Goal: Transaction & Acquisition: Obtain resource

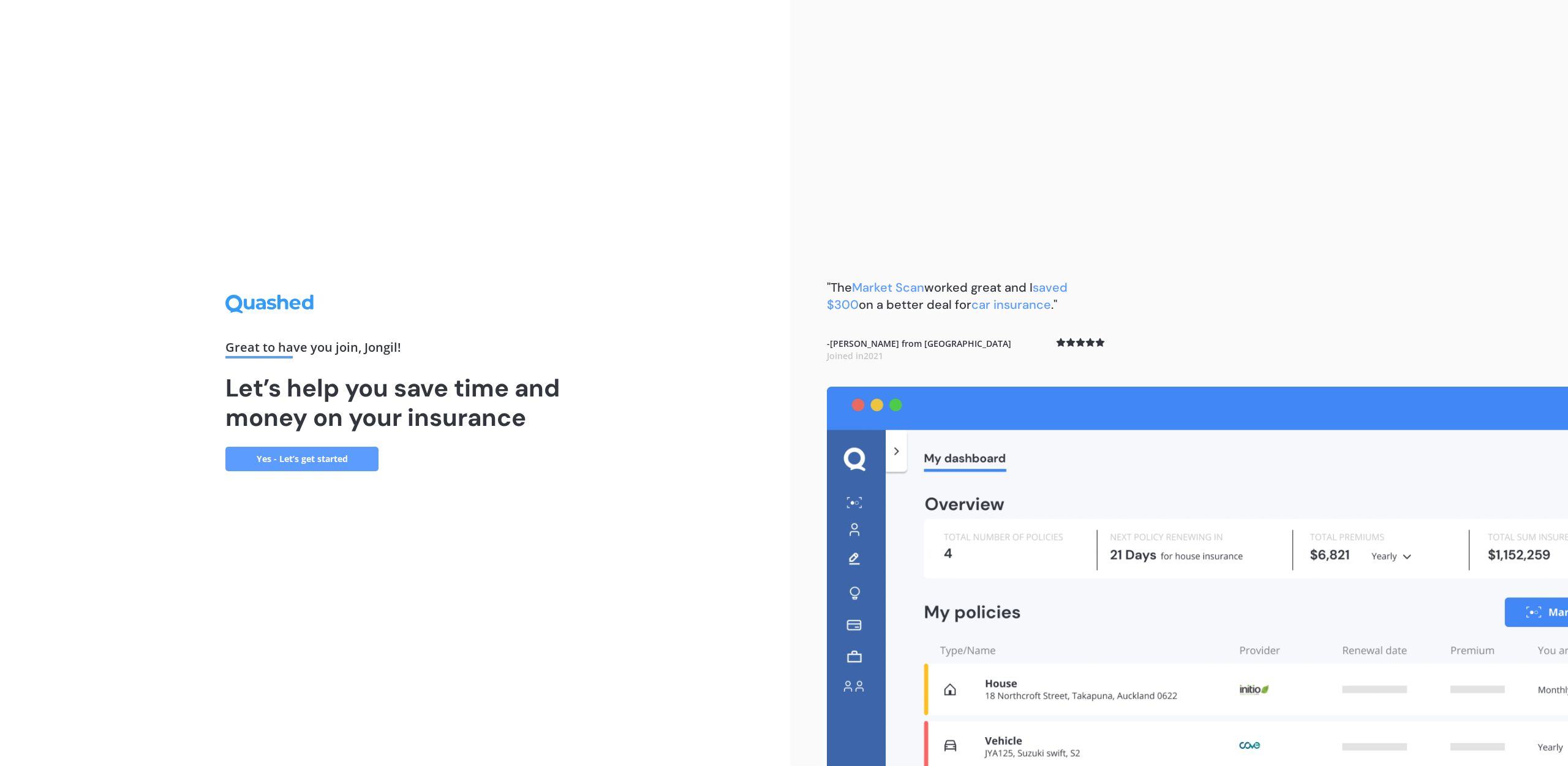
click at [663, 233] on div "Great to have you join , Jongil ! Let’s help you save time and money on your in…" at bounding box center [395, 383] width 790 height 766
click at [293, 451] on link "Yes - Let’s get started" at bounding box center [301, 459] width 153 height 25
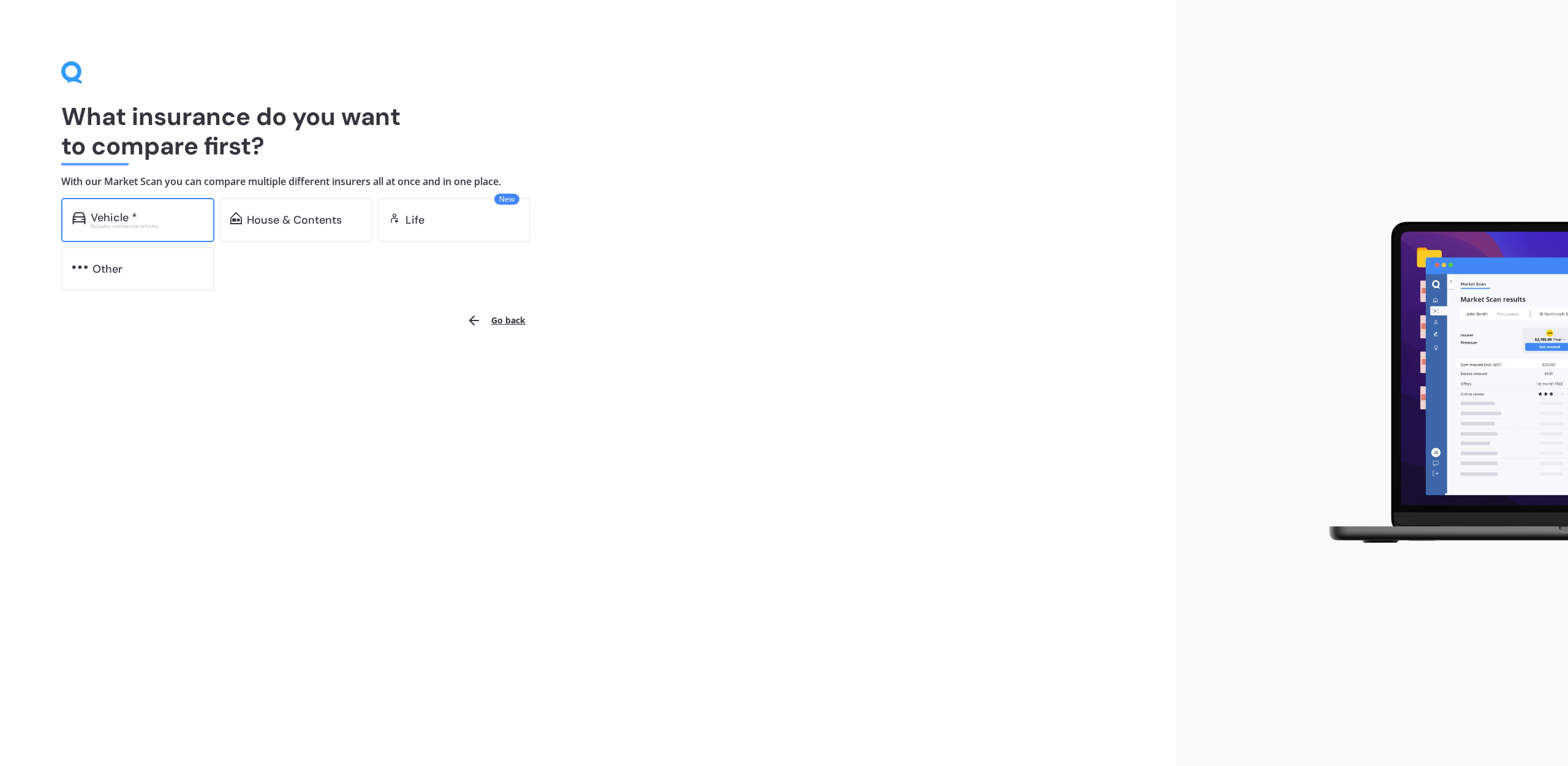
click at [179, 231] on div "Vehicle * Excludes commercial vehicles" at bounding box center [137, 220] width 153 height 44
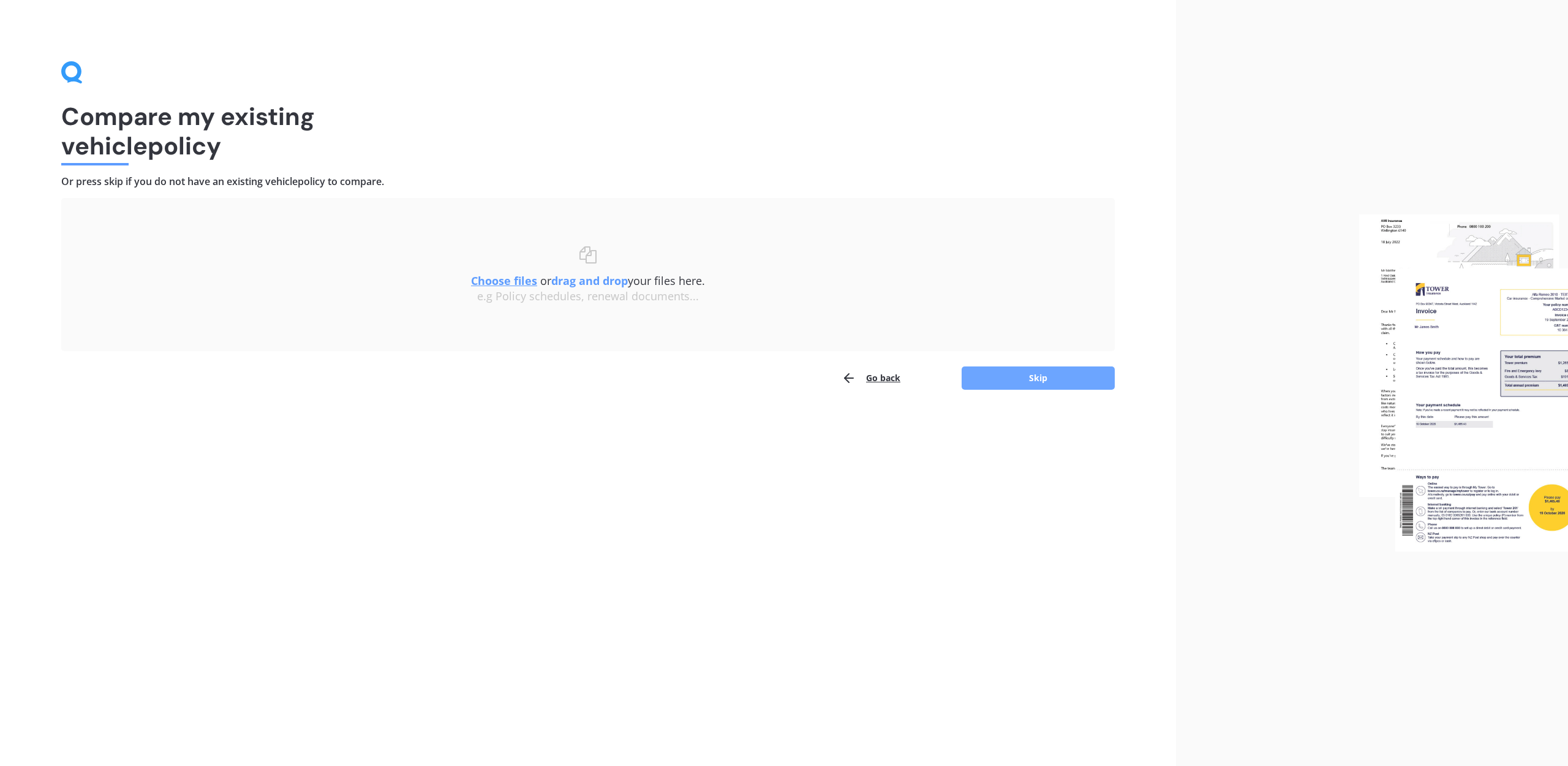
click at [1046, 373] on button "Skip" at bounding box center [1038, 377] width 153 height 23
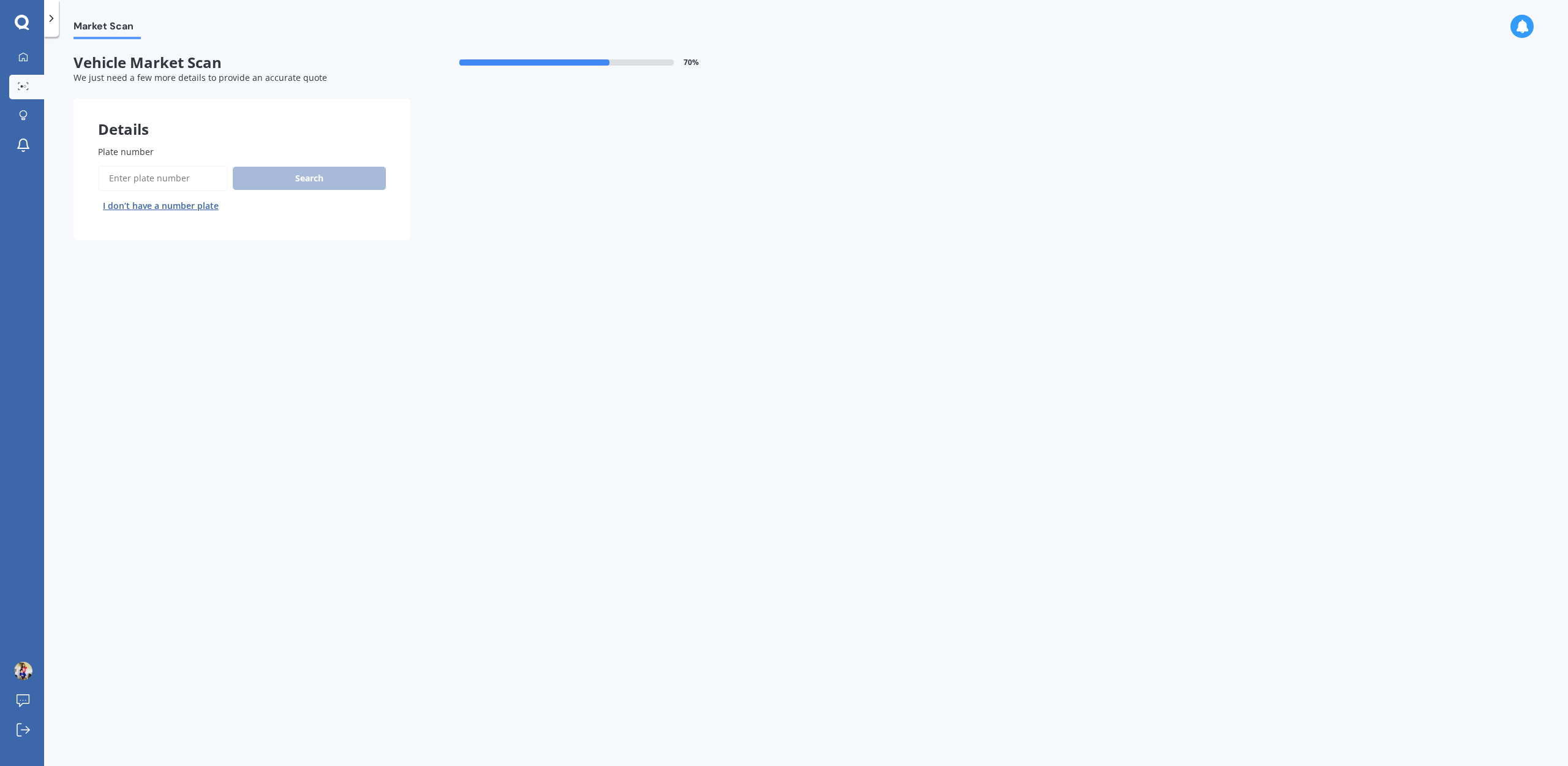
click at [164, 174] on input "Plate number" at bounding box center [163, 179] width 130 height 26
type input "ㅣ"
type input "LDW964"
click at [336, 189] on button "Search" at bounding box center [309, 178] width 153 height 23
select select "HONDA"
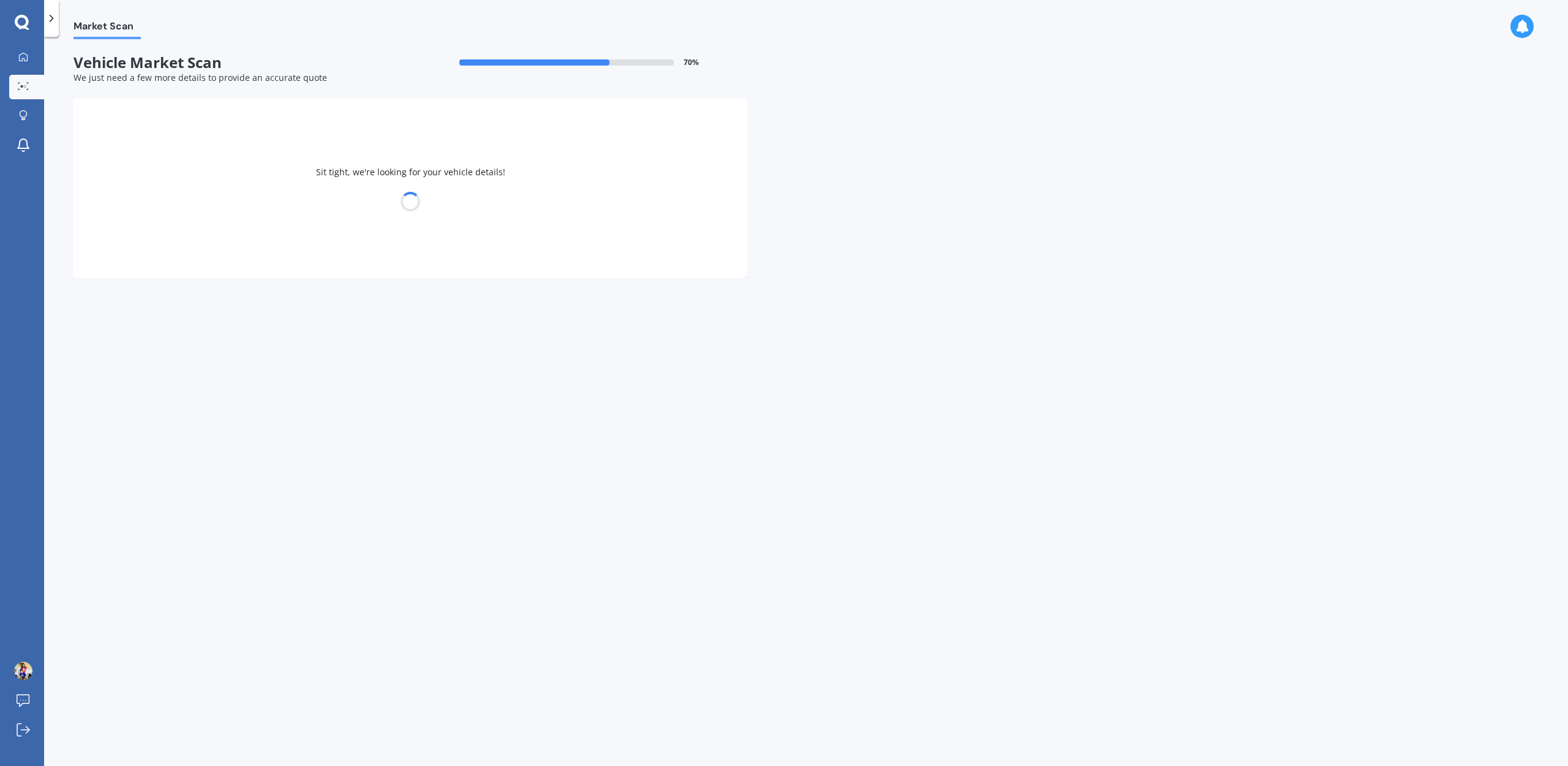
select select "ODYSSEY"
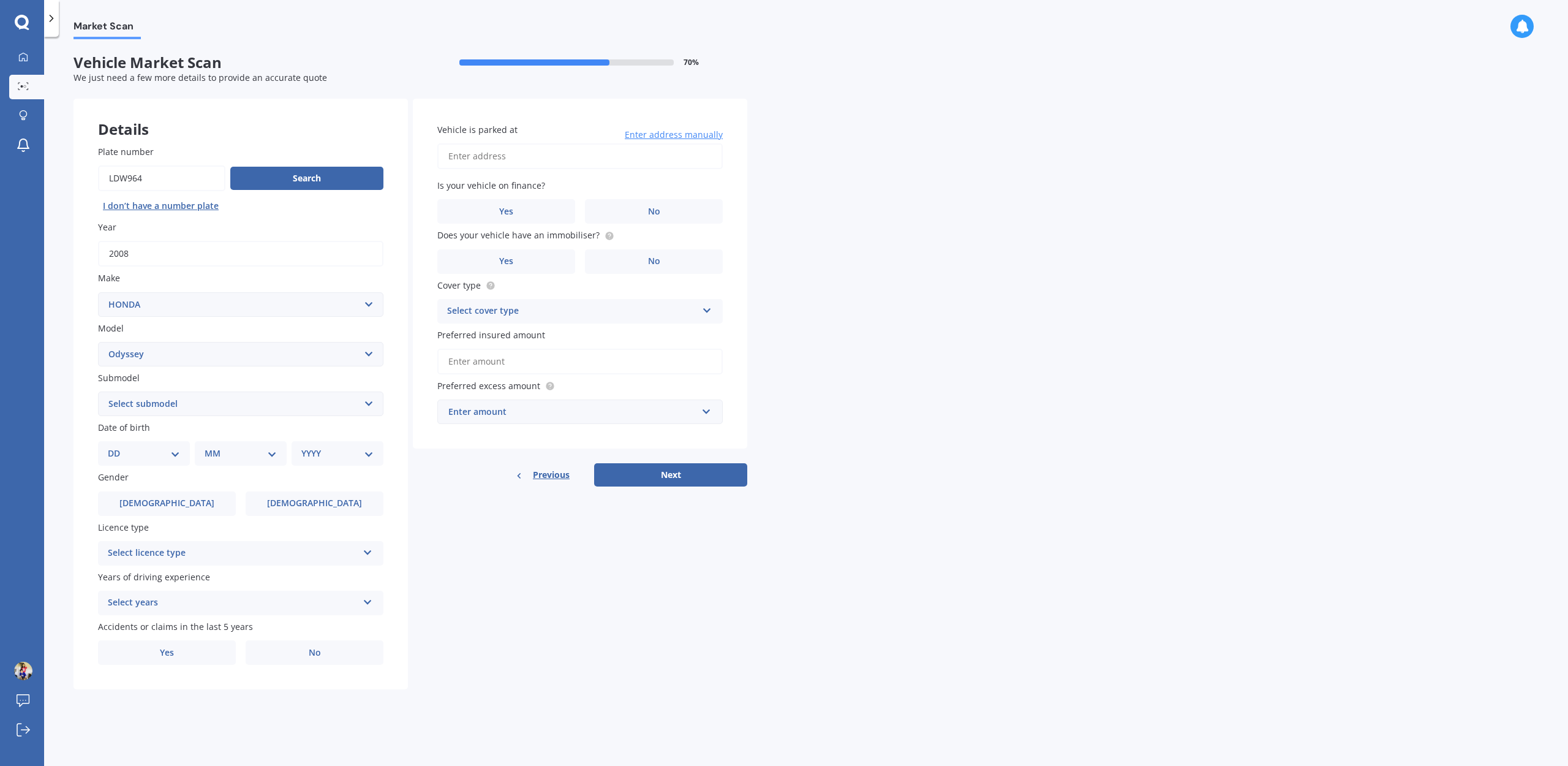
click at [212, 403] on select "Select submodel (all other) 2.2 litre 2.3 litre 2.4 litre L S V6 3.0 litre" at bounding box center [240, 404] width 285 height 25
click at [162, 458] on select "DD 01 02 03 04 05 06 07 08 09 10 11 12 13 14 15 16 17 18 19 20 21 22 23 24 25 2…" at bounding box center [144, 454] width 72 height 14
select select "03"
click at [118, 449] on select "DD 01 02 03 04 05 06 07 08 09 10 11 12 13 14 15 16 17 18 19 20 21 22 23 24 25 2…" at bounding box center [144, 454] width 72 height 14
click at [294, 439] on div "Date of birth DD 01 02 03 04 05 06 07 08 09 10 11 12 13 14 15 16 17 18 19 20 21…" at bounding box center [240, 443] width 285 height 45
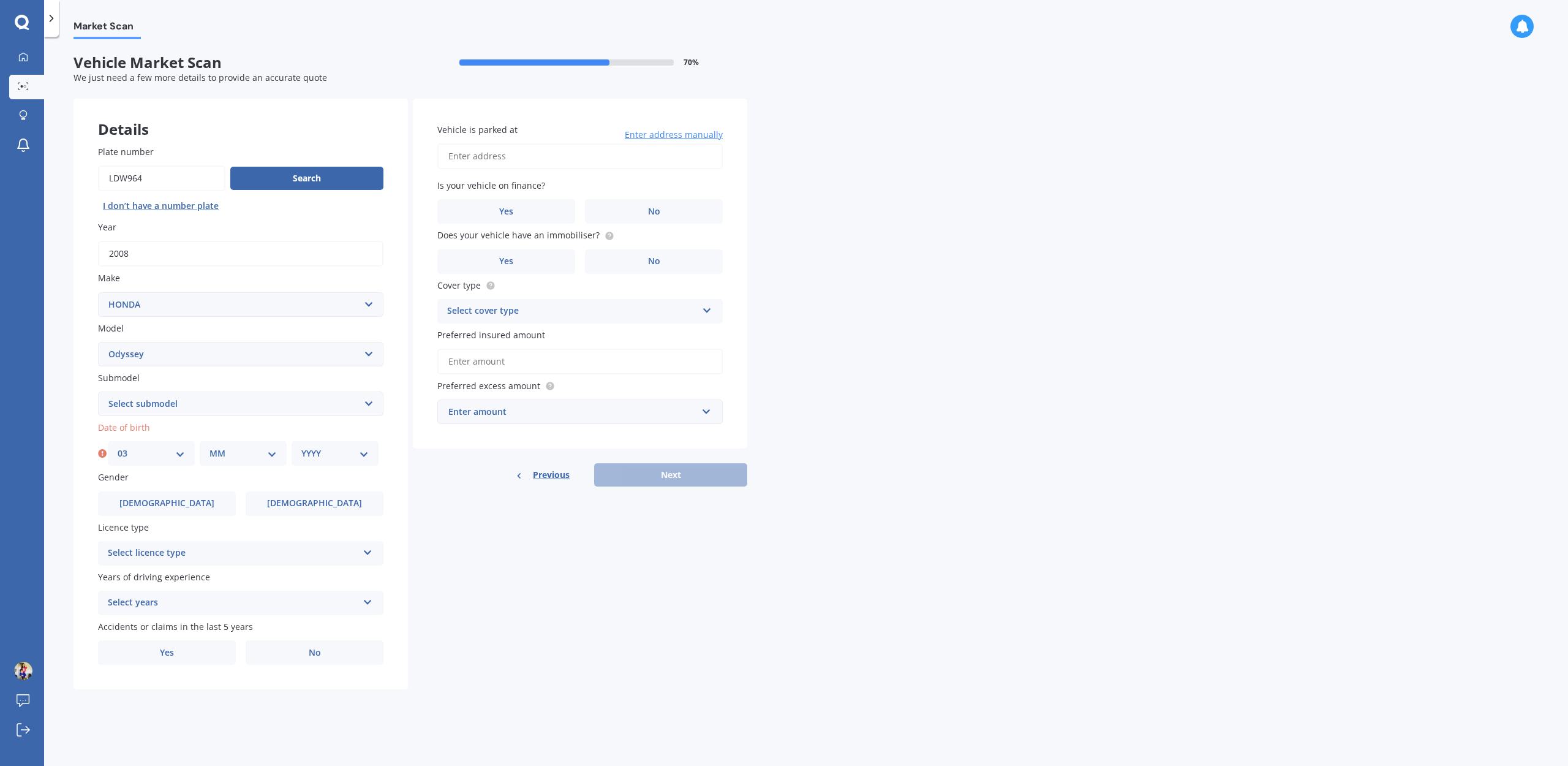
click at [243, 462] on div "MM 01 02 03 04 05 06 07 08 09 10 11 12" at bounding box center [243, 454] width 87 height 25
click at [258, 452] on select "MM 01 02 03 04 05 06 07 08 09 10 11 12" at bounding box center [243, 454] width 67 height 14
select select "03"
click at [210, 449] on select "MM 01 02 03 04 05 06 07 08 09 10 11 12" at bounding box center [243, 454] width 67 height 14
click at [364, 458] on select "YYYY 2025 2024 2023 2022 2021 2020 2019 2018 2017 2016 2015 2014 2013 2012 2011…" at bounding box center [335, 454] width 67 height 14
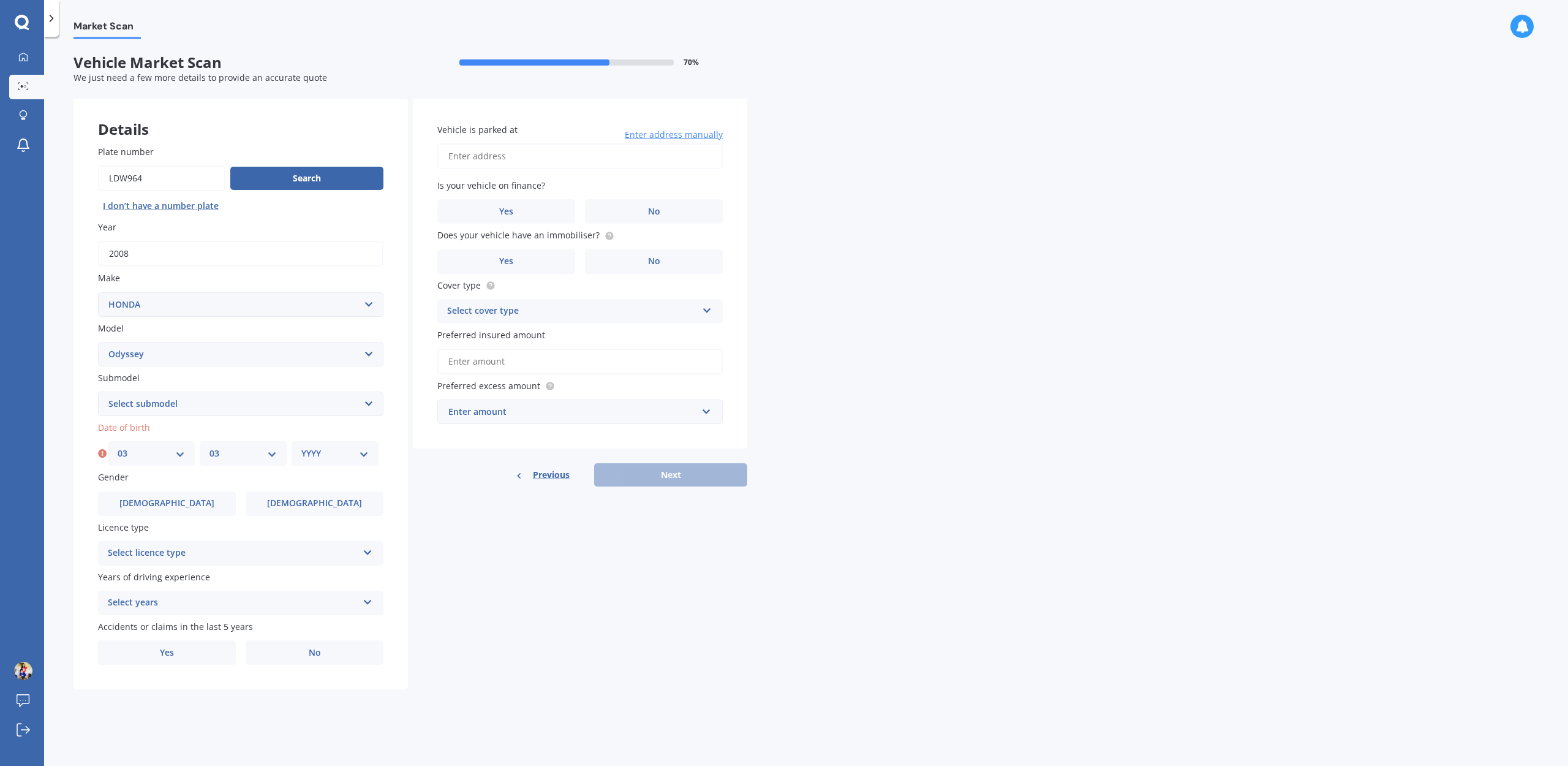
select select "1976"
click at [301, 449] on select "YYYY 2025 2024 2023 2022 2021 2020 2019 2018 2017 2016 2015 2014 2013 2012 2011…" at bounding box center [335, 454] width 67 height 14
click at [167, 508] on span "Male" at bounding box center [167, 503] width 98 height 10
click at [189, 504] on label "Male" at bounding box center [167, 503] width 138 height 25
click at [0, 0] on input "Male" at bounding box center [0, 0] width 0 height 0
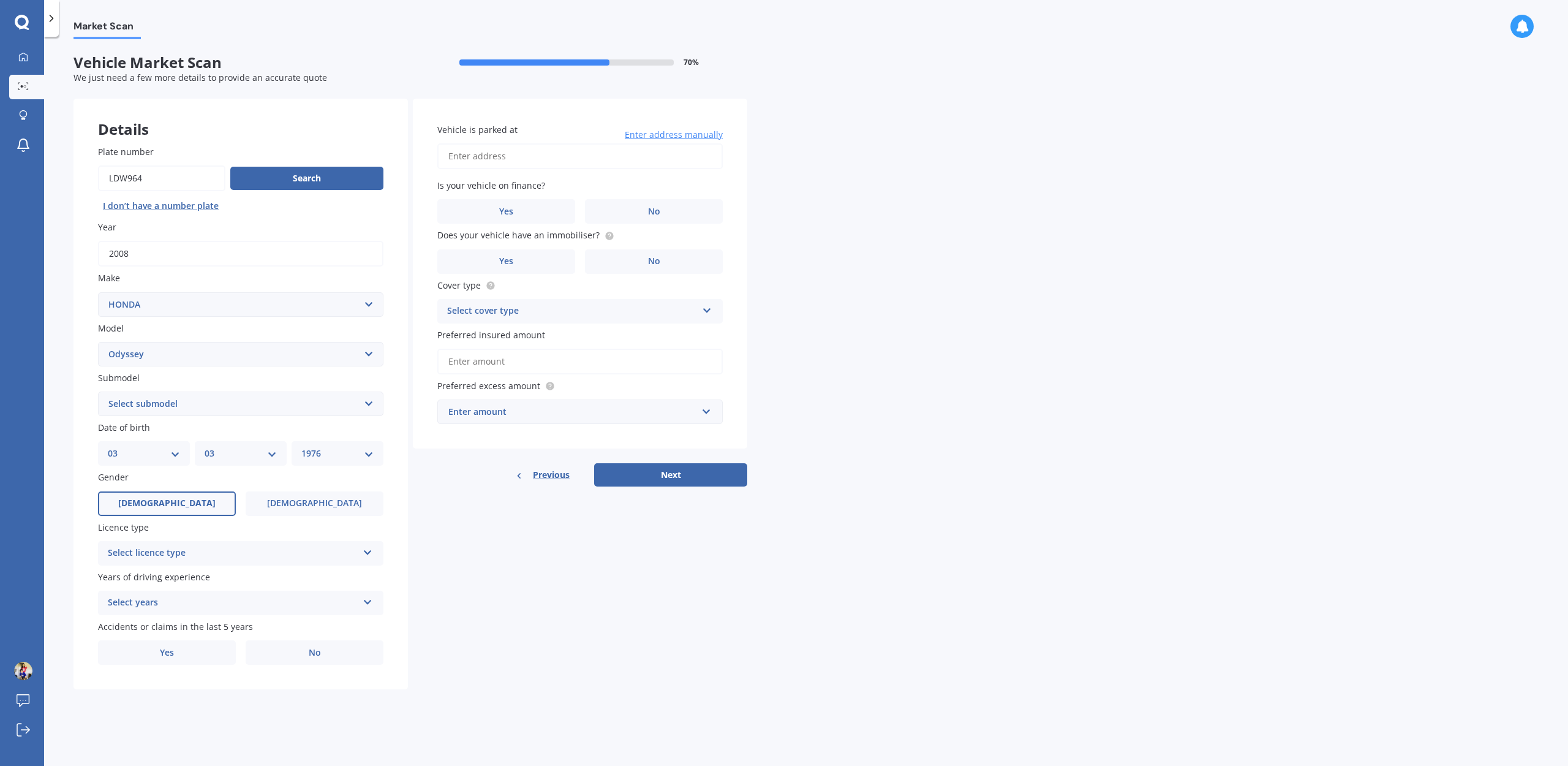
click at [347, 556] on div "Select licence type" at bounding box center [233, 553] width 250 height 14
click at [315, 580] on div "NZ Full" at bounding box center [240, 578] width 284 height 22
click at [344, 607] on div "Select years" at bounding box center [233, 603] width 250 height 14
click at [287, 635] on div "5 or more years" at bounding box center [240, 627] width 284 height 22
click at [331, 655] on label "No" at bounding box center [315, 652] width 138 height 25
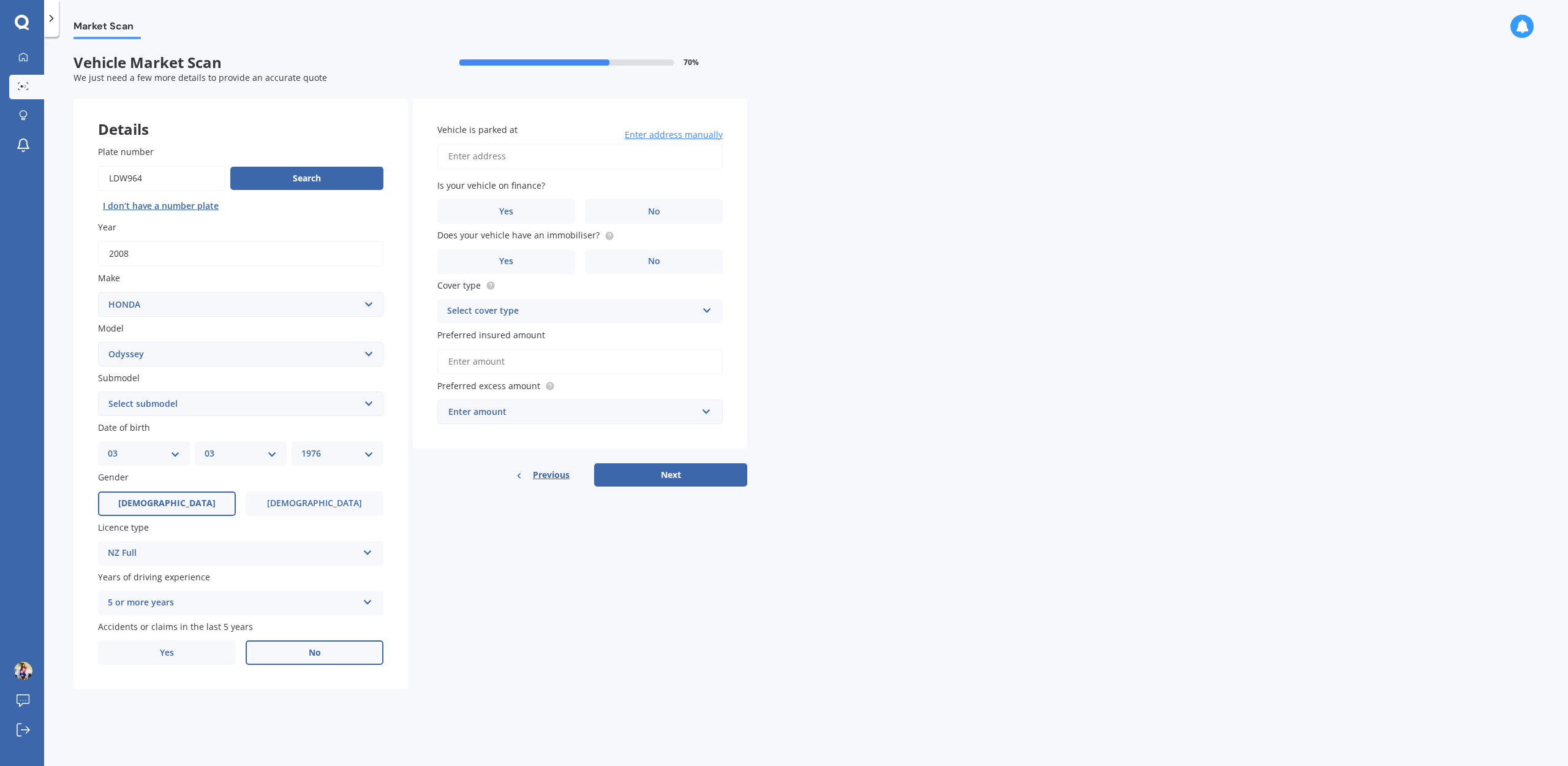
click at [0, 0] on input "No" at bounding box center [0, 0] width 0 height 0
click at [462, 155] on input "Vehicle is parked at" at bounding box center [580, 156] width 285 height 26
type input "13 Mita Road, Silverdale 0993"
click at [602, 212] on label "No" at bounding box center [653, 212] width 138 height 25
click at [0, 0] on input "No" at bounding box center [0, 0] width 0 height 0
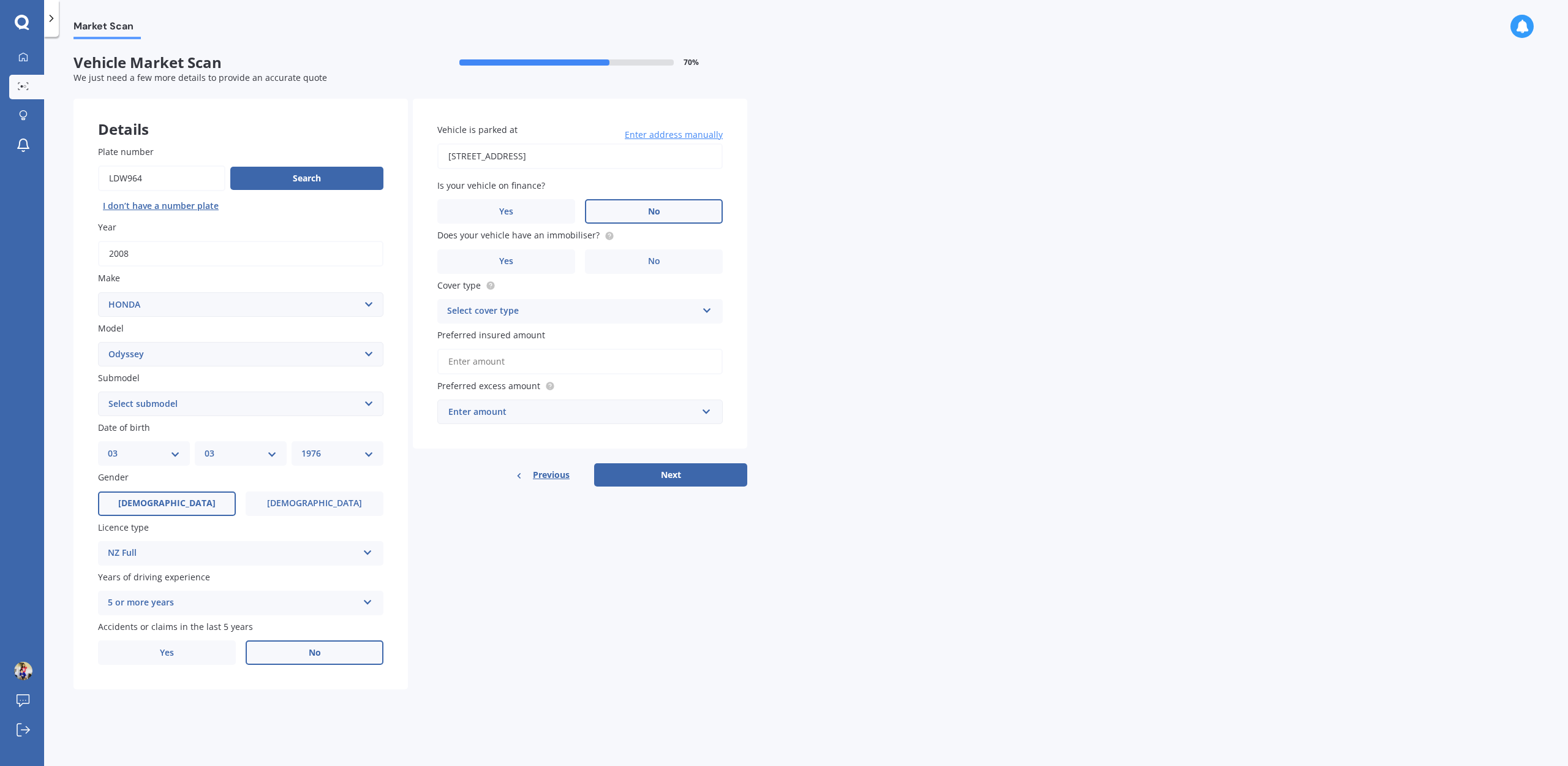
drag, startPoint x: 887, startPoint y: 252, endPoint x: 587, endPoint y: 298, distance: 303.5
click at [887, 252] on div "Market Scan Vehicle Market Scan 70 % We just need a few more details to provide…" at bounding box center [806, 404] width 1524 height 729
click at [528, 248] on div "Does your vehicle have an immobiliser? Yes No" at bounding box center [580, 251] width 285 height 45
click at [520, 259] on label "Yes" at bounding box center [506, 261] width 138 height 25
click at [0, 0] on input "Yes" at bounding box center [0, 0] width 0 height 0
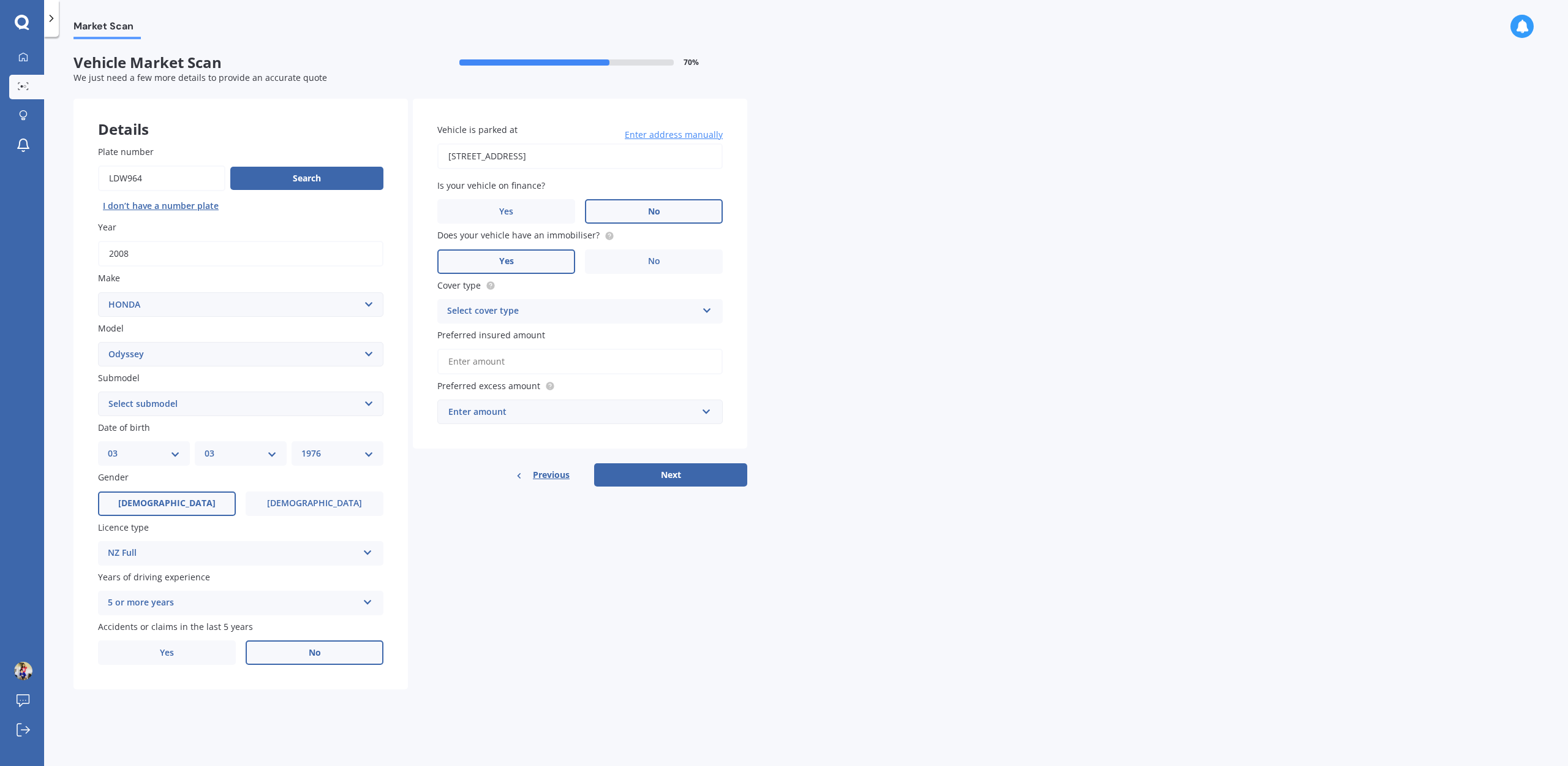
click at [647, 313] on div "Select cover type" at bounding box center [572, 311] width 250 height 14
click at [605, 338] on div "Comprehensive" at bounding box center [580, 336] width 284 height 22
click at [603, 415] on div "Enter amount" at bounding box center [573, 412] width 249 height 14
click at [501, 464] on div "$400" at bounding box center [580, 458] width 284 height 22
click at [683, 478] on button "Next" at bounding box center [670, 474] width 153 height 23
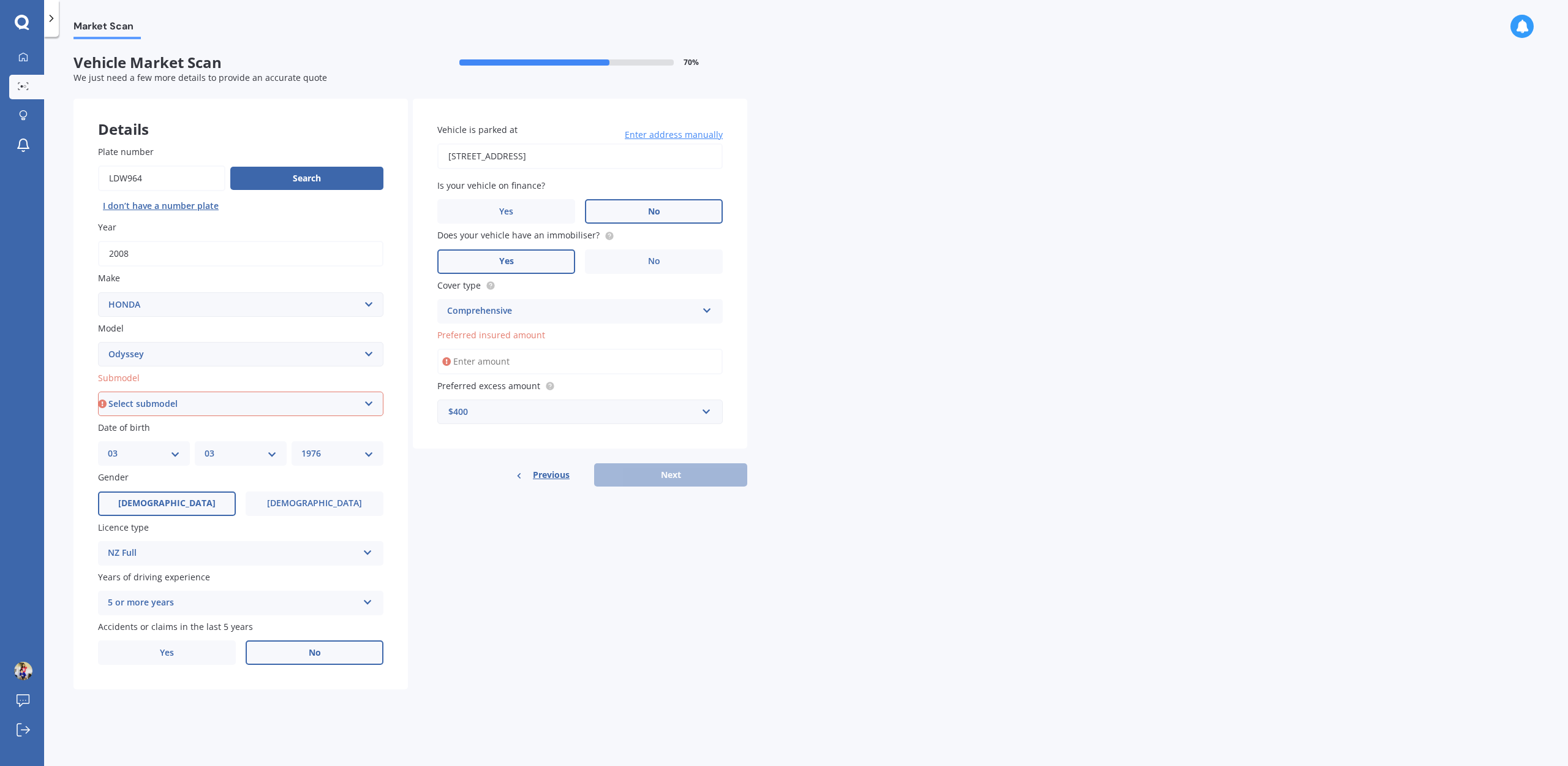
click at [255, 409] on select "Select submodel (all other) 2.2 litre 2.3 litre 2.4 litre L S V6 3.0 litre" at bounding box center [240, 404] width 285 height 25
select select "2.3 LITRE"
click at [98, 393] on select "Select submodel (all other) 2.2 litre 2.3 litre 2.4 litre L S V6 3.0 litre" at bounding box center [240, 404] width 285 height 25
click at [639, 361] on input "Preferred insured amount" at bounding box center [580, 361] width 285 height 26
drag, startPoint x: 555, startPoint y: 337, endPoint x: 438, endPoint y: 342, distance: 117.1
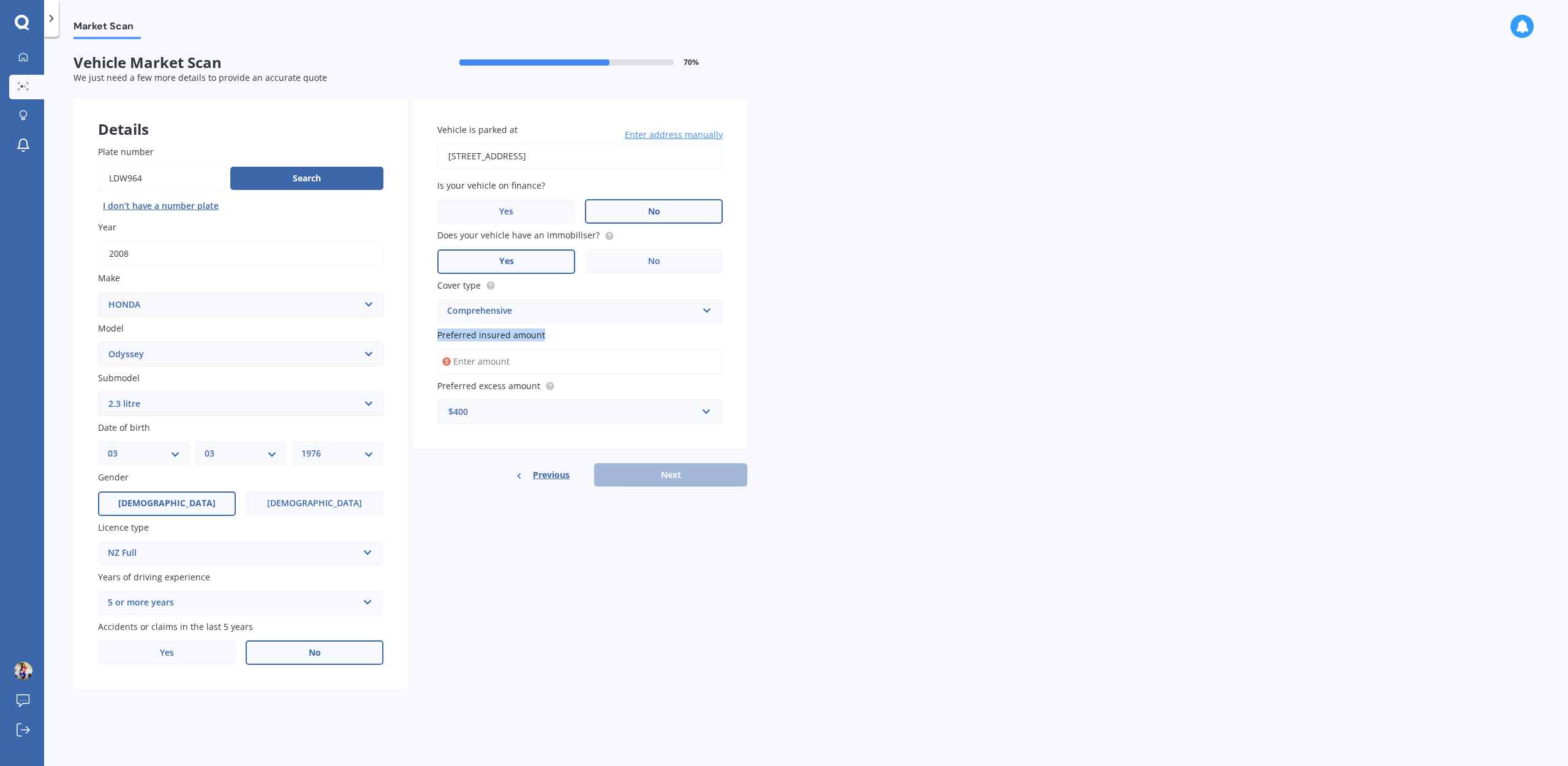
click at [438, 341] on label "Preferred insured amount" at bounding box center [577, 335] width 280 height 13
copy span "Preferred insured amount"
click at [479, 364] on input "Preferred insured amount" at bounding box center [580, 361] width 285 height 26
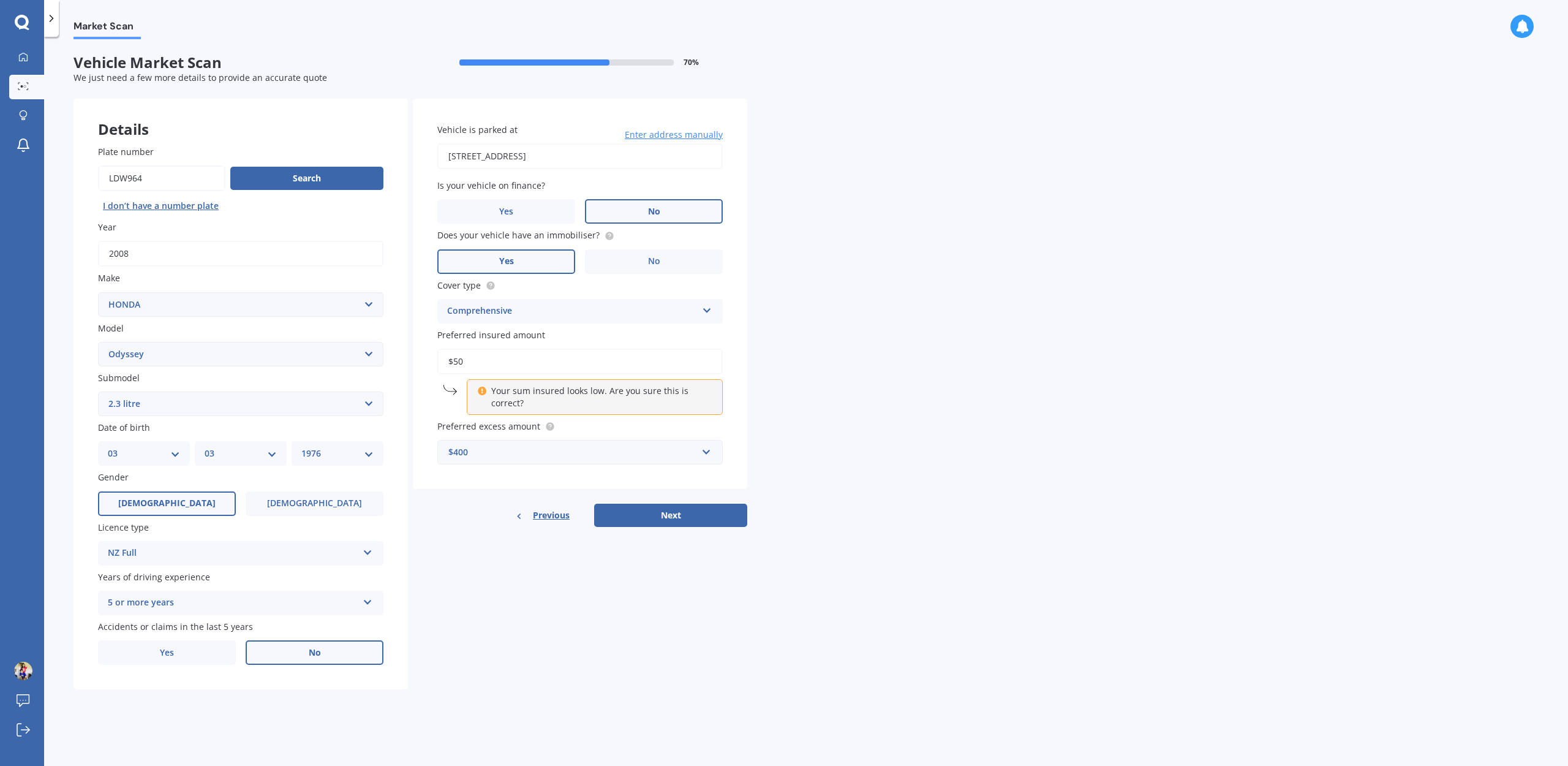
click at [967, 361] on div "Market Scan Vehicle Market Scan 70 % We just need a few more details to provide…" at bounding box center [806, 404] width 1524 height 729
drag, startPoint x: 559, startPoint y: 336, endPoint x: 436, endPoint y: 333, distance: 123.0
click at [436, 333] on div "Vehicle is parked at 13 Mita Road, Silverdale 0993 Enter address manually Is yo…" at bounding box center [581, 294] width 335 height 391
copy span "Preferred insured amount"
click at [525, 358] on input "$50" at bounding box center [580, 361] width 285 height 26
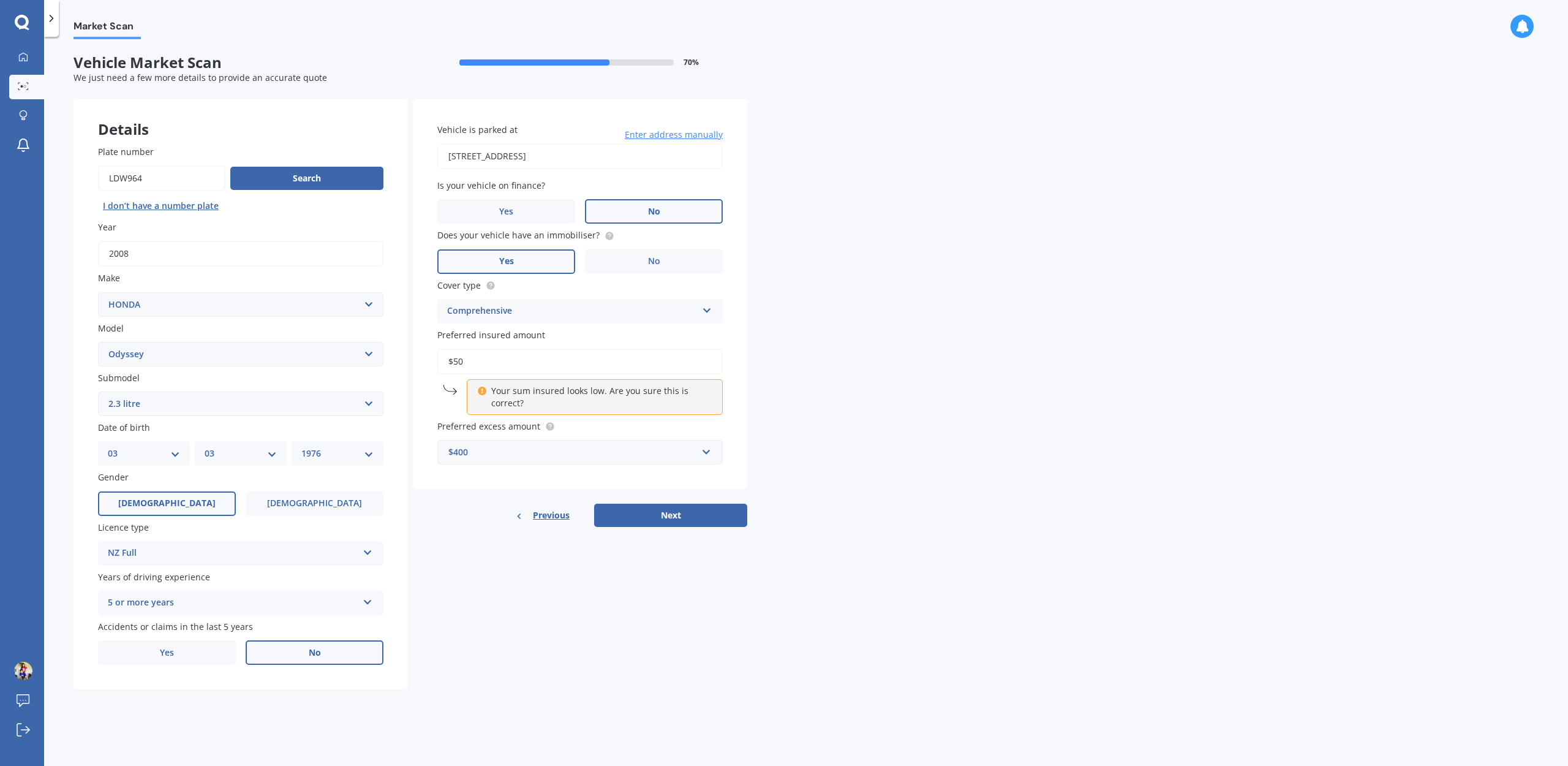
click at [525, 358] on input "$50" at bounding box center [580, 361] width 285 height 26
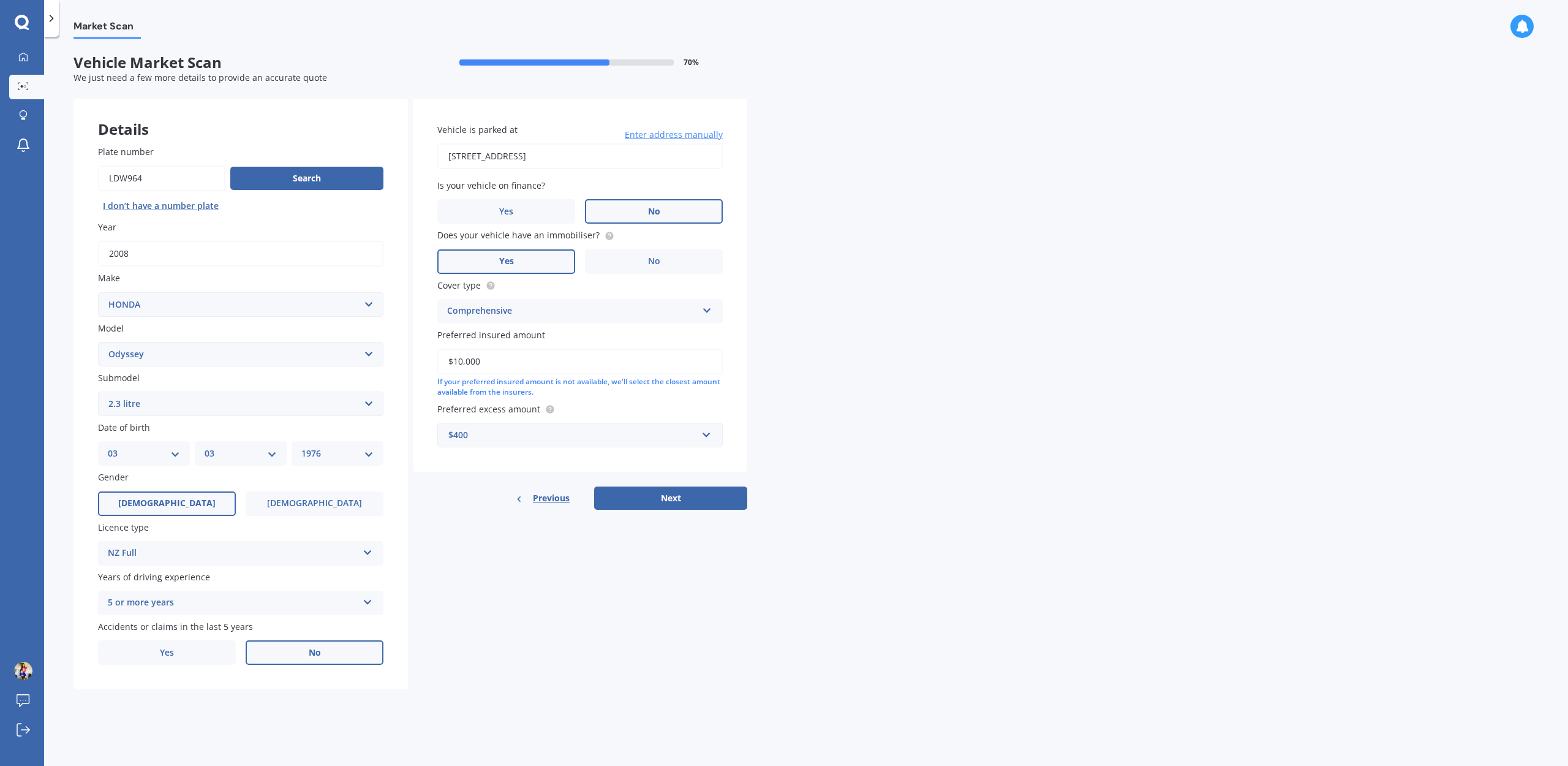
type input "$10,000"
click at [907, 525] on div "Market Scan Vehicle Market Scan 70 % We just need a few more details to provide…" at bounding box center [806, 404] width 1524 height 729
click at [654, 502] on button "Next" at bounding box center [670, 498] width 153 height 23
select select "03"
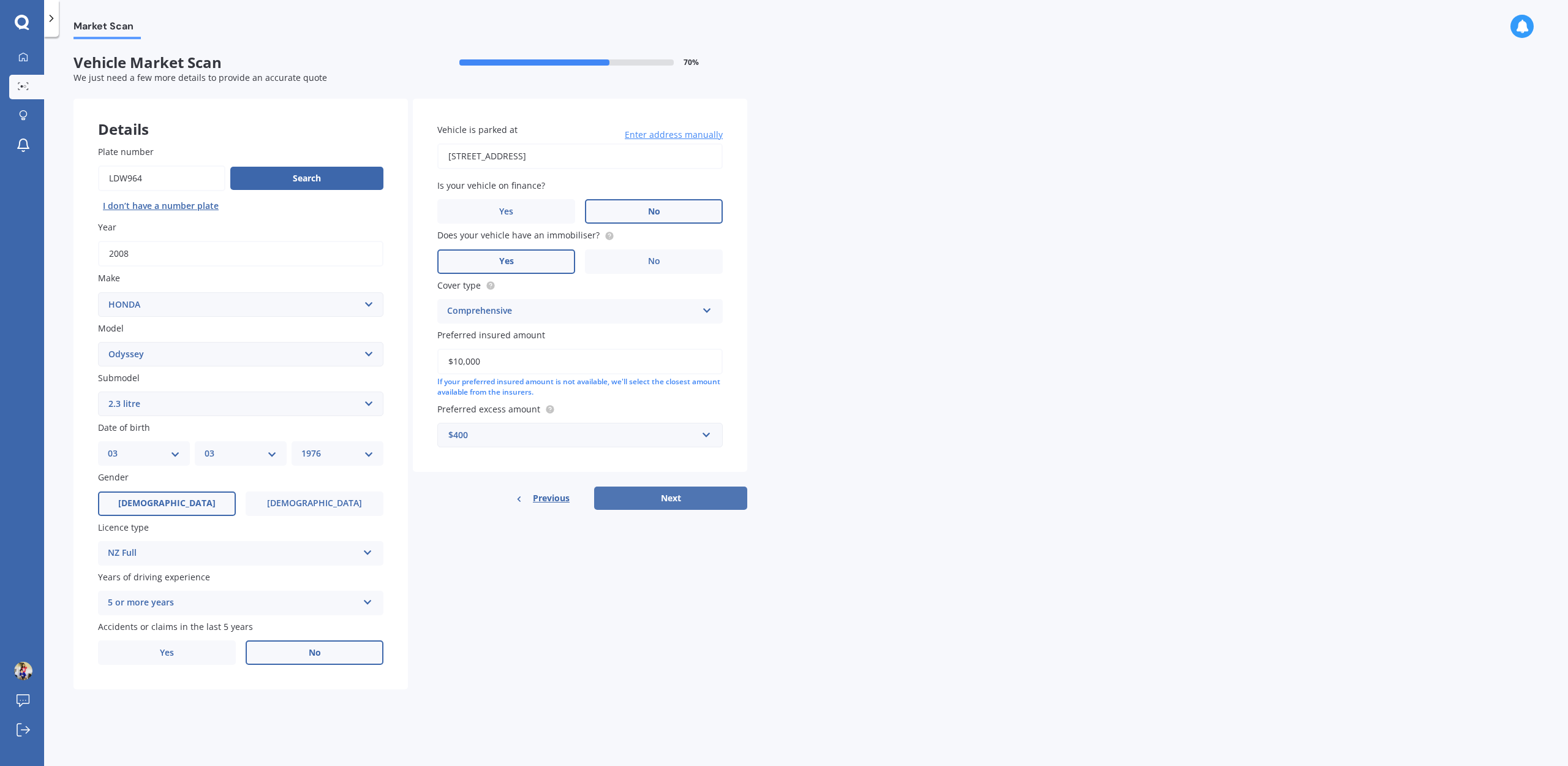
select select "1976"
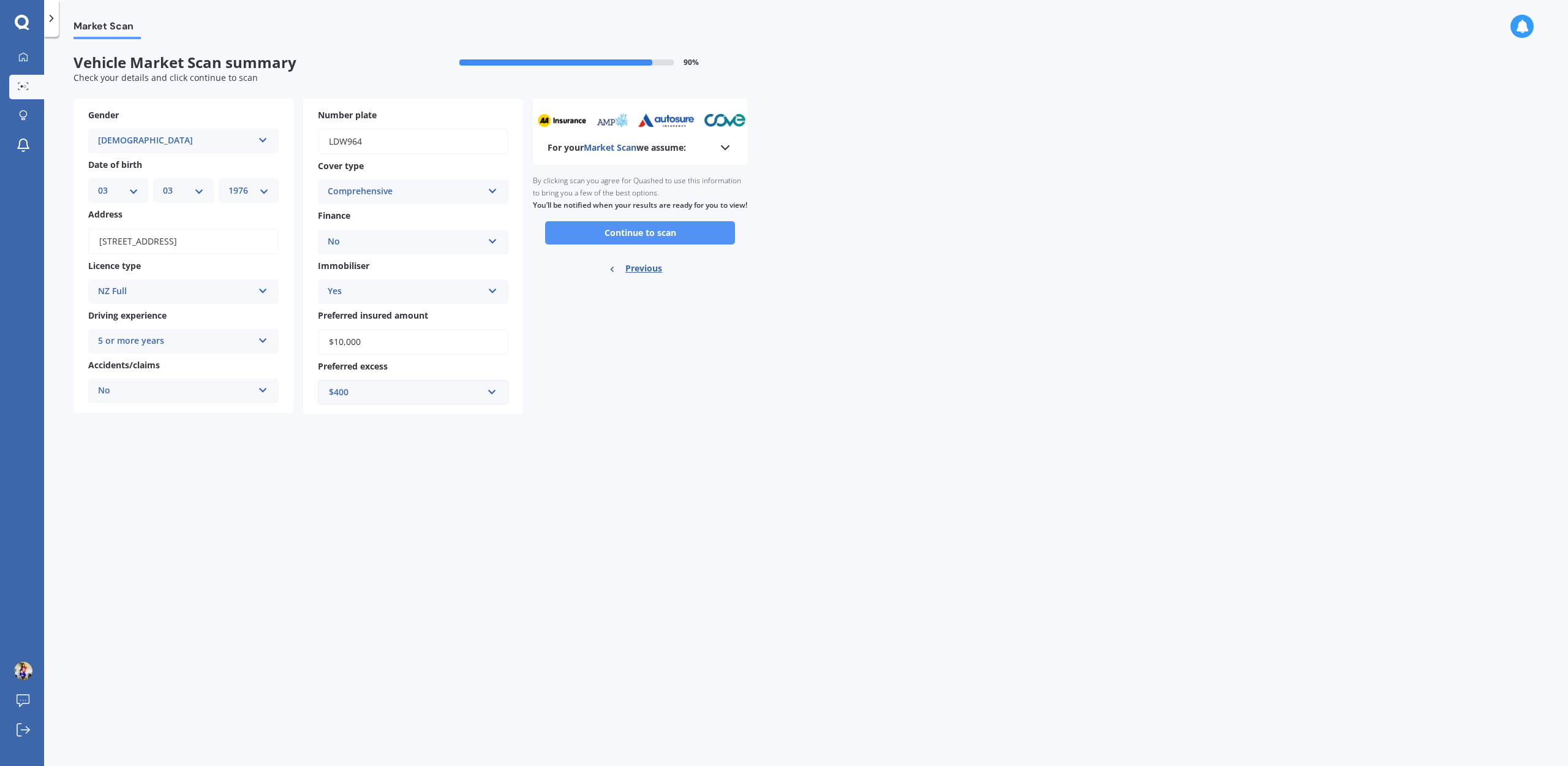
click at [657, 244] on button "Continue to scan" at bounding box center [640, 232] width 190 height 23
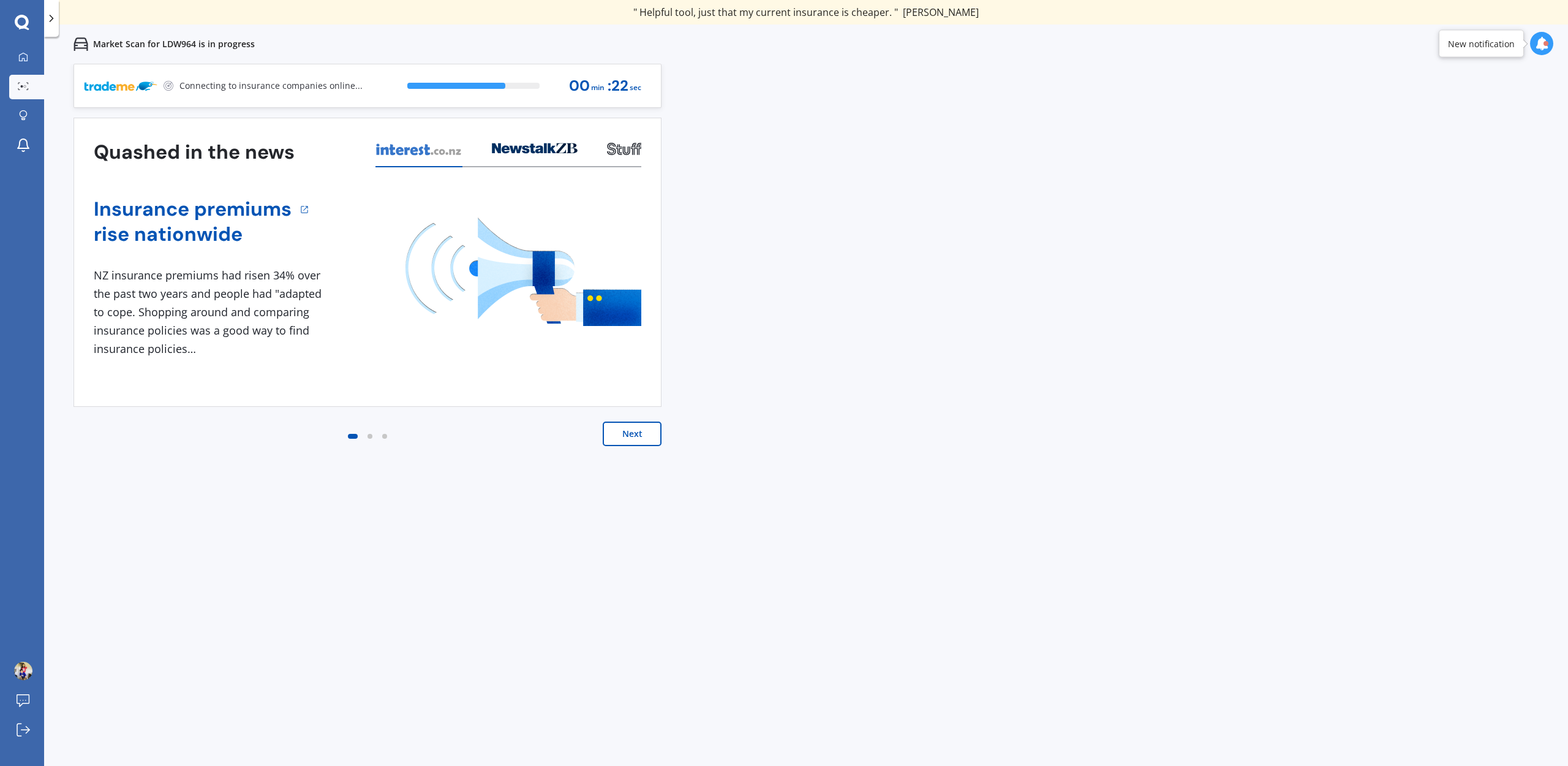
click at [1038, 268] on div "Previous 60,000+ Kiwis have signed up to shop and save on insurance with us " H…" at bounding box center [806, 447] width 1524 height 766
click at [645, 443] on button "Next" at bounding box center [632, 433] width 58 height 25
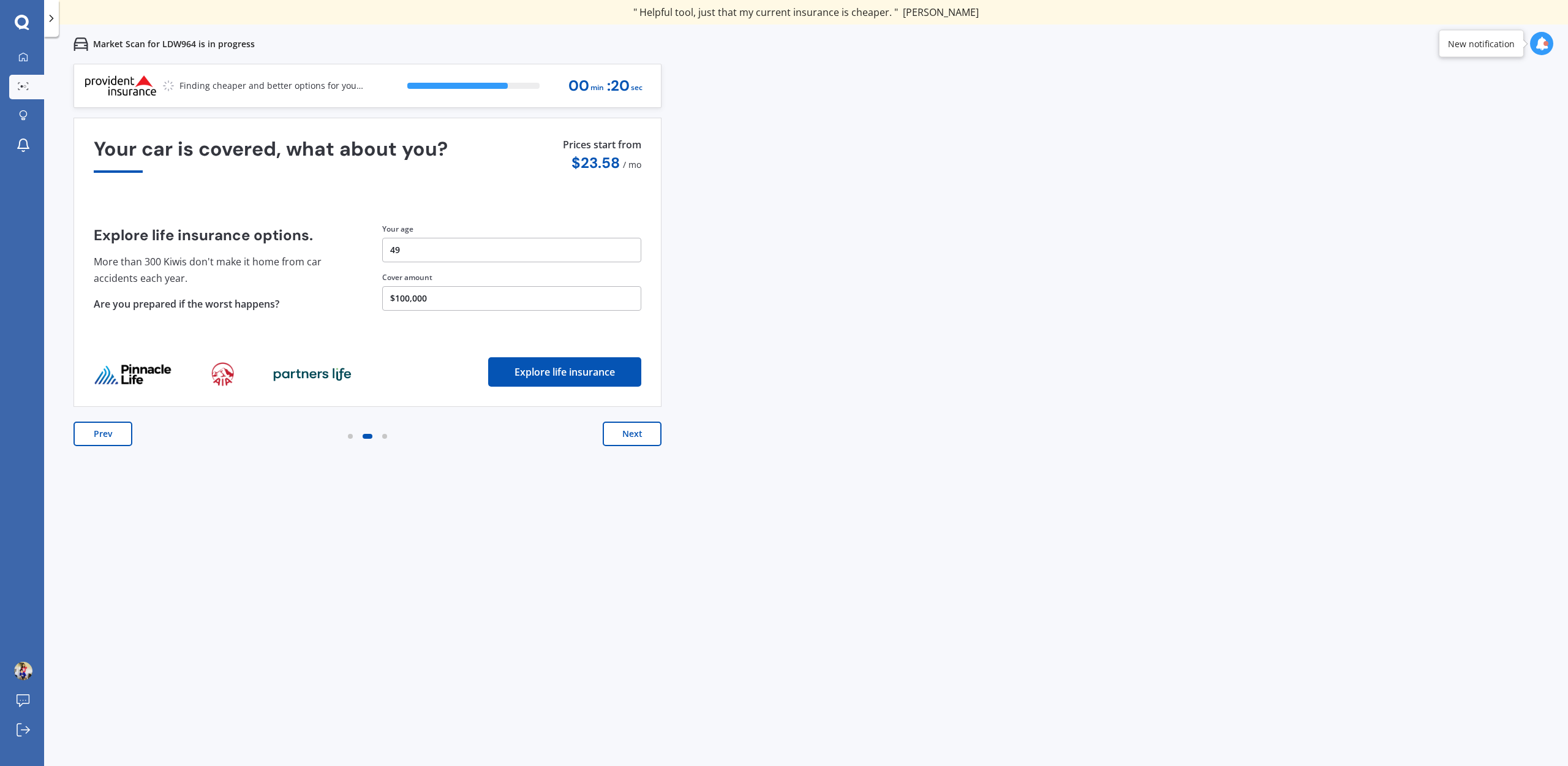
click at [645, 441] on button "Next" at bounding box center [632, 433] width 58 height 25
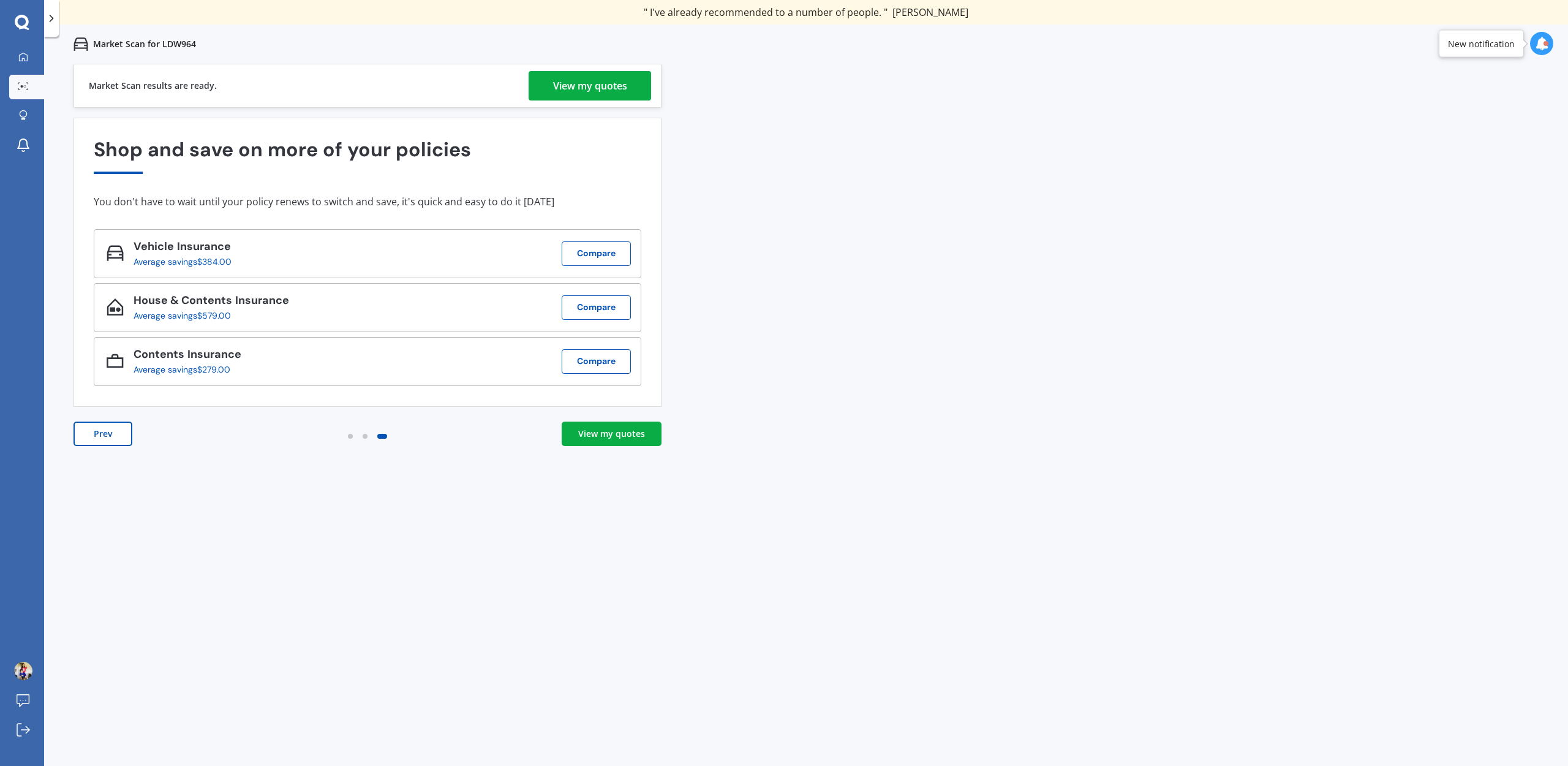
click at [187, 258] on div "Average savings $384.00" at bounding box center [183, 261] width 98 height 10
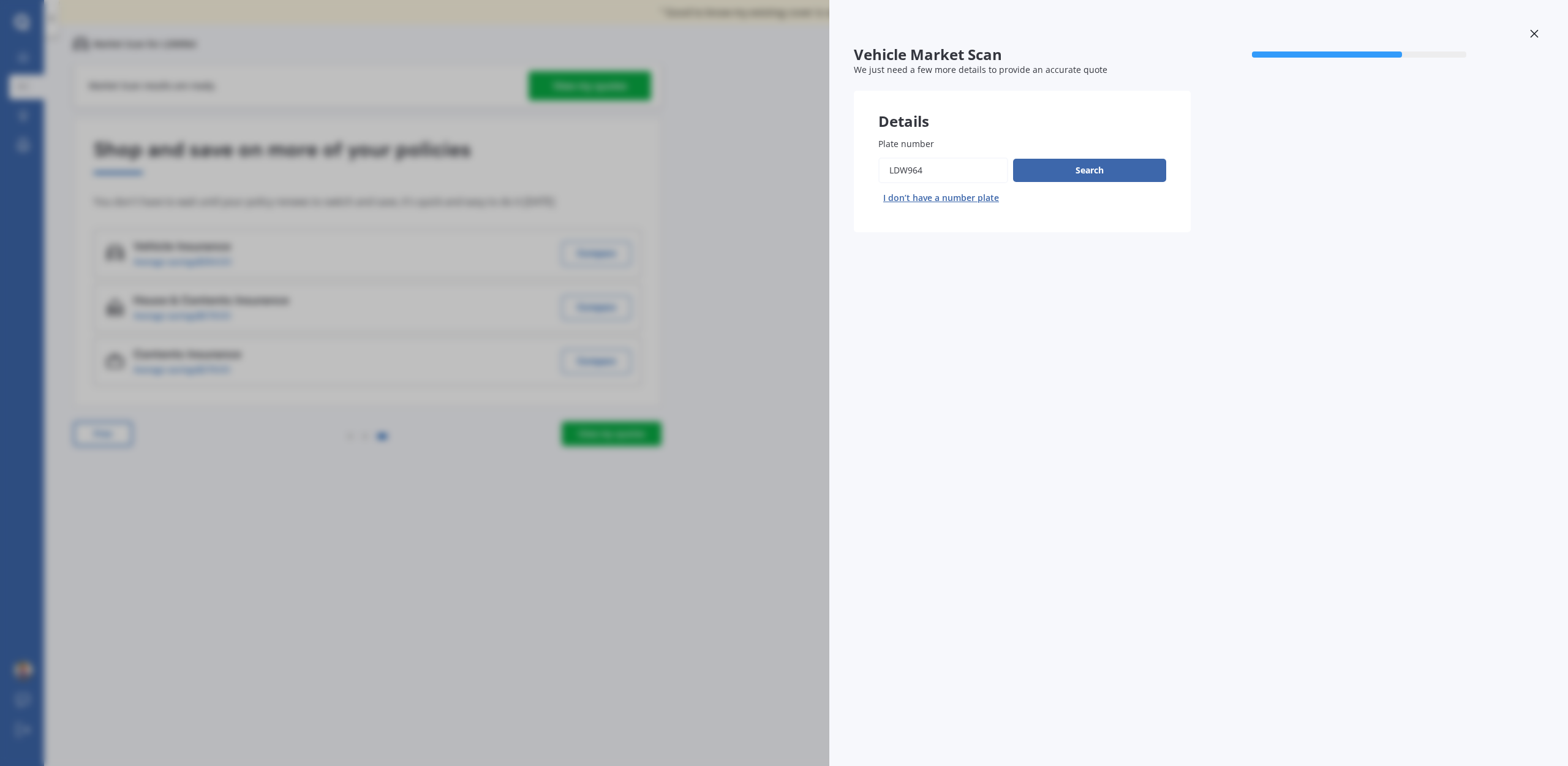
click at [1552, 38] on div "Vehicle Market Scan 70 % We just need a few more details to provide an accurate…" at bounding box center [1199, 383] width 738 height 766
click at [1534, 37] on icon at bounding box center [1534, 34] width 9 height 9
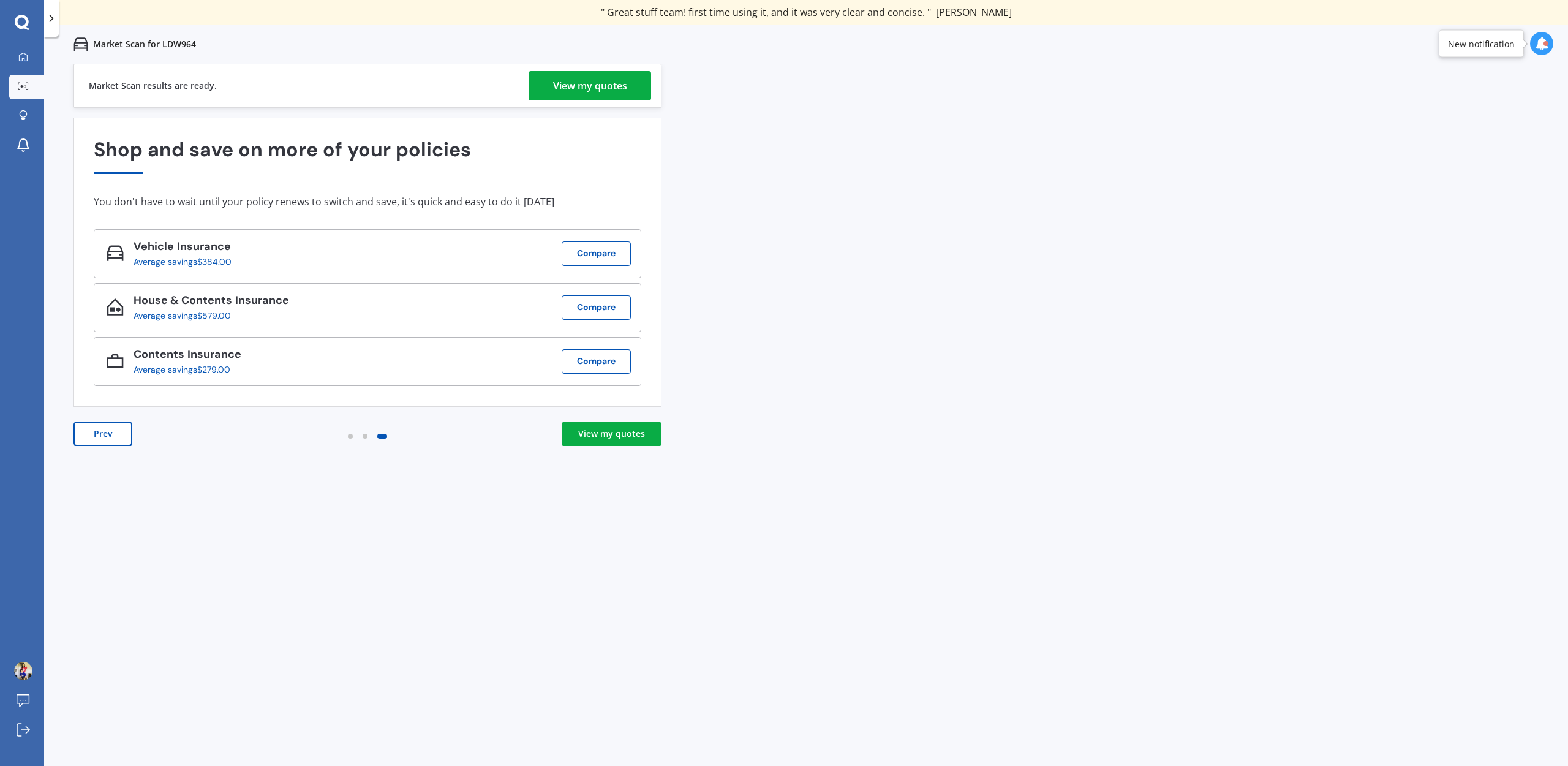
click at [192, 263] on div "Average savings $384.00" at bounding box center [183, 261] width 98 height 10
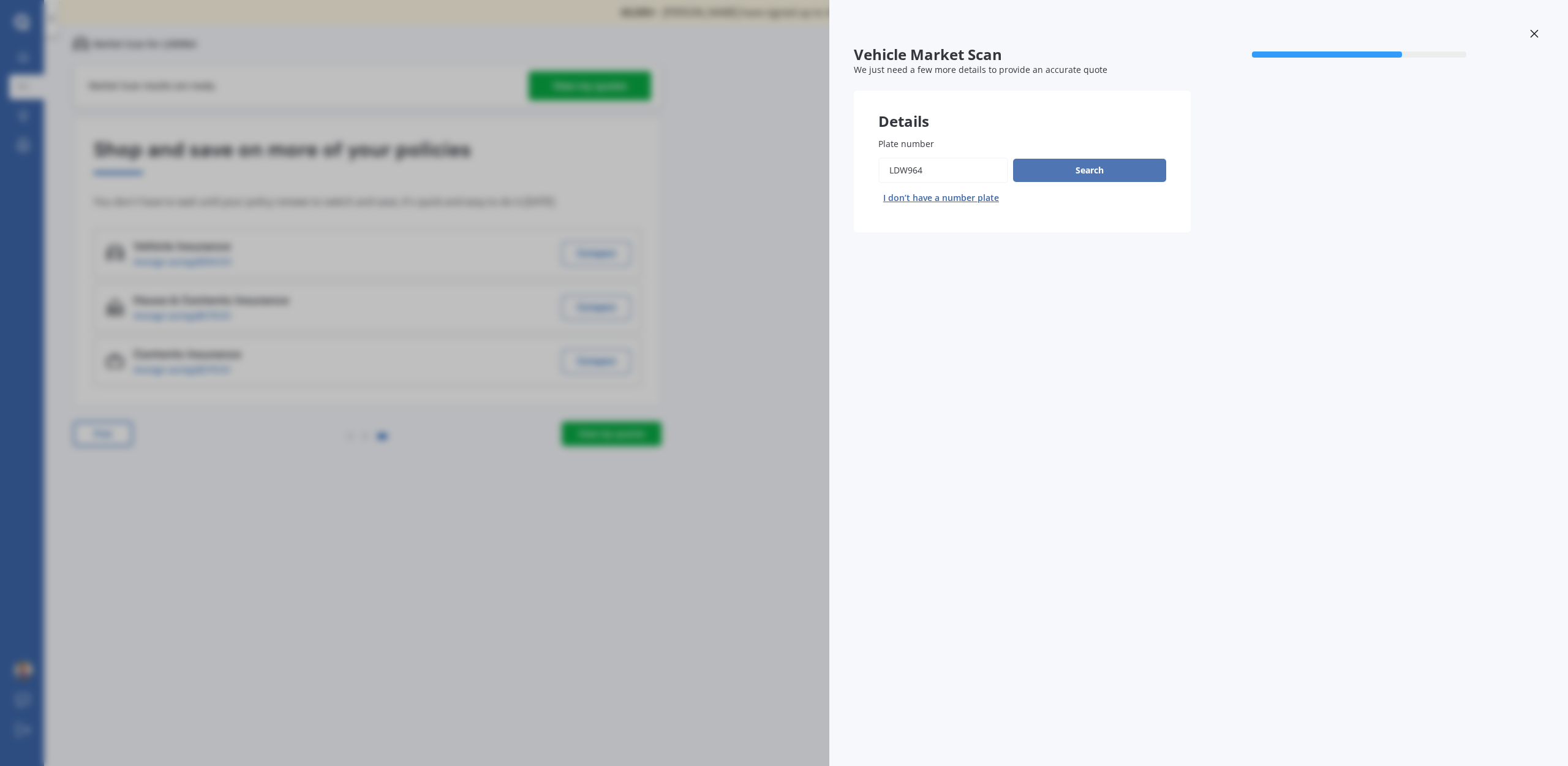
click at [1103, 168] on button "Search" at bounding box center [1089, 170] width 153 height 23
select select "HONDA"
select select "ODYSSEY"
select select "03"
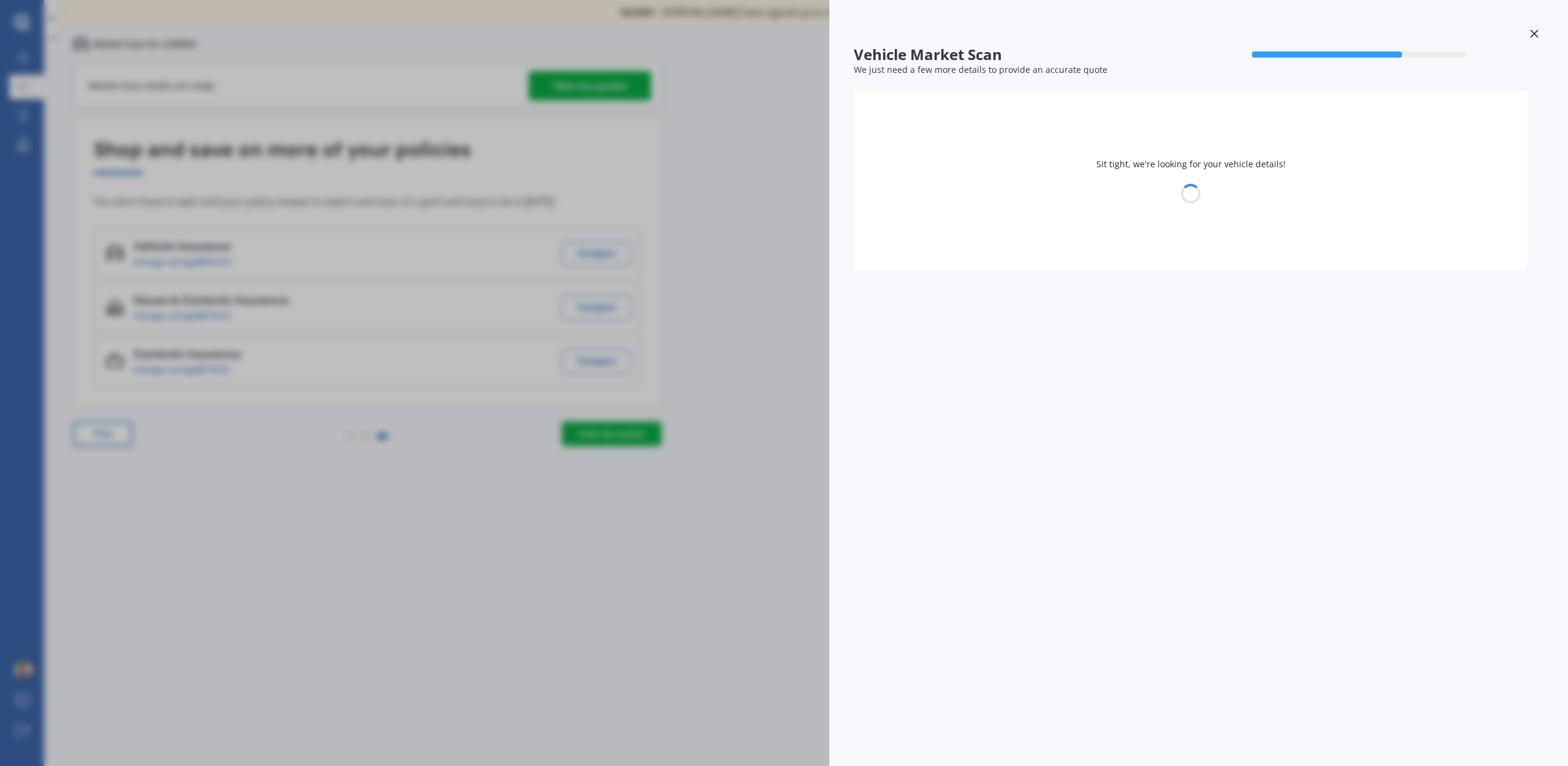
select select "1976"
